Goal: Transaction & Acquisition: Purchase product/service

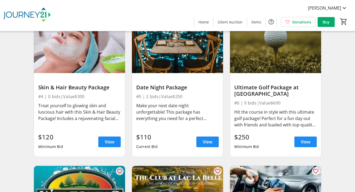
scroll to position [184, 0]
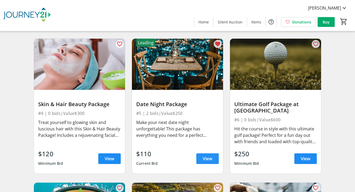
click at [208, 160] on span "View" at bounding box center [208, 159] width 10 height 6
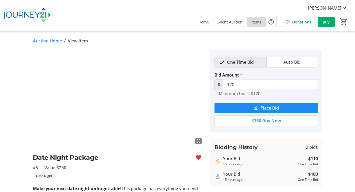
click at [256, 21] on span "Items" at bounding box center [256, 22] width 10 height 6
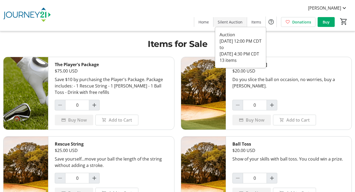
click at [219, 22] on span "Silent Auction" at bounding box center [229, 22] width 25 height 6
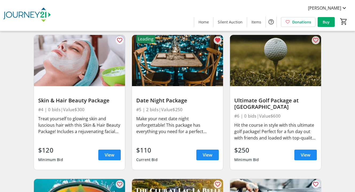
scroll to position [184, 0]
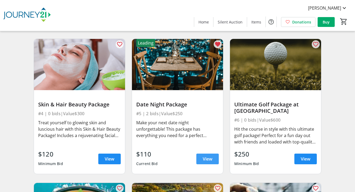
click at [213, 165] on span at bounding box center [207, 159] width 22 height 13
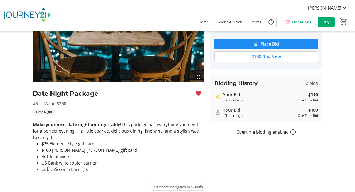
scroll to position [64, 0]
